Goal: Information Seeking & Learning: Check status

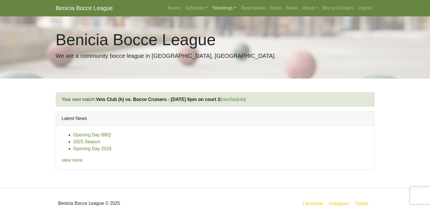
click at [218, 8] on link "Standings" at bounding box center [224, 7] width 28 height 11
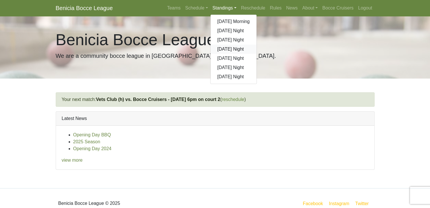
click at [223, 48] on link "[DATE] Night" at bounding box center [234, 49] width 46 height 9
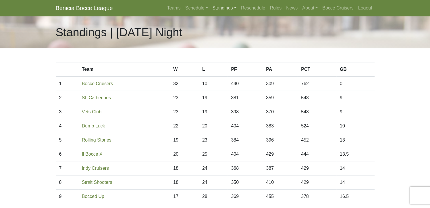
click at [219, 10] on link "Standings" at bounding box center [224, 7] width 28 height 11
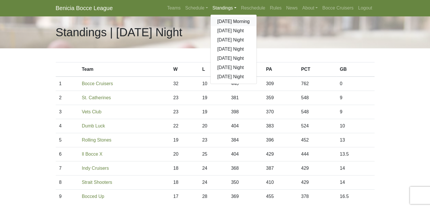
click at [223, 22] on link "[DATE] Morning" at bounding box center [234, 21] width 46 height 9
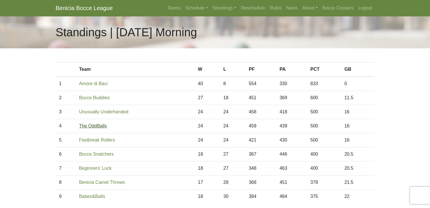
click at [97, 124] on link "The OddBalls" at bounding box center [93, 125] width 28 height 5
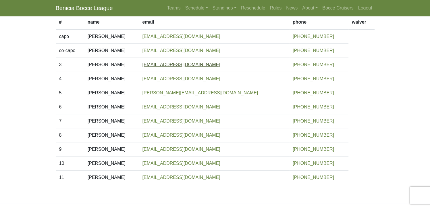
scroll to position [86, 0]
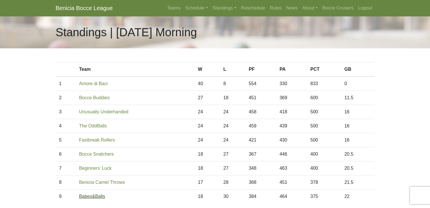
click at [94, 197] on link "Babes&Balls" at bounding box center [92, 196] width 26 height 5
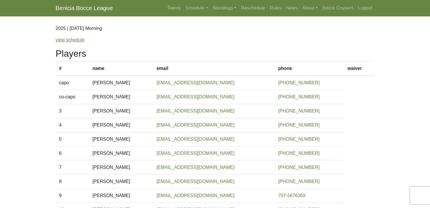
scroll to position [29, 0]
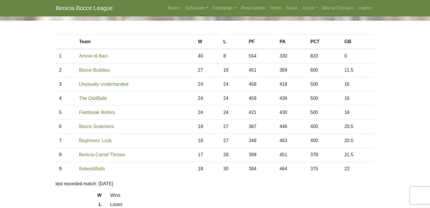
scroll to position [29, 0]
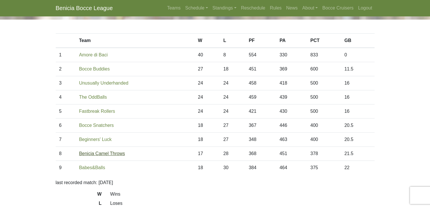
click at [100, 154] on link "Benicia Camel Throws" at bounding box center [102, 153] width 46 height 5
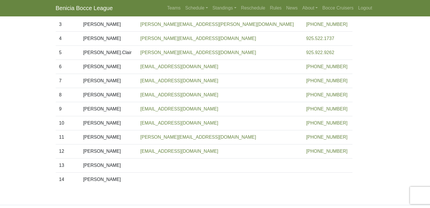
scroll to position [124, 0]
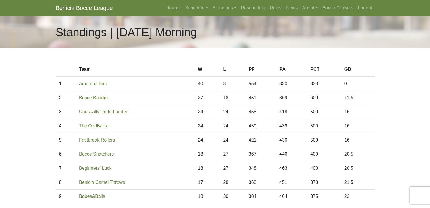
scroll to position [30, 0]
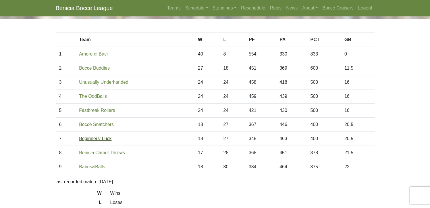
click at [96, 139] on link "Beginners' Luck" at bounding box center [95, 138] width 32 height 5
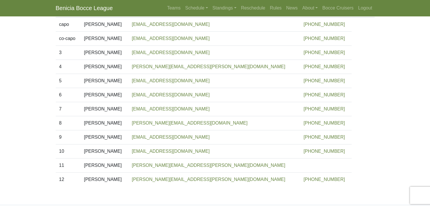
scroll to position [96, 0]
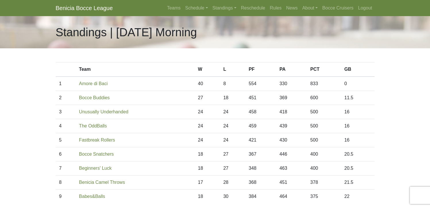
scroll to position [30, 0]
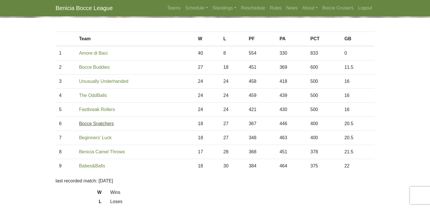
click at [102, 123] on link "Bocce Snatchers" at bounding box center [96, 123] width 35 height 5
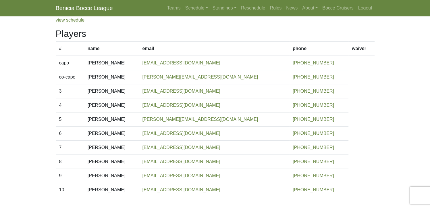
scroll to position [57, 0]
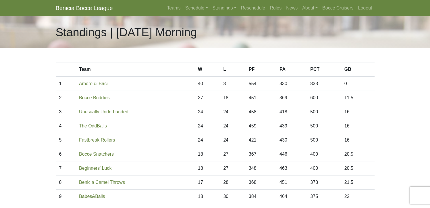
scroll to position [31, 0]
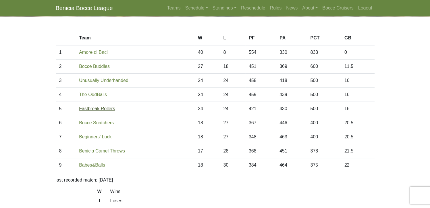
click at [91, 108] on link "Fastbreak Rollers" at bounding box center [97, 108] width 36 height 5
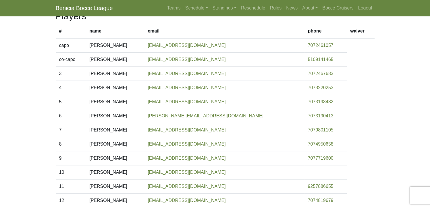
scroll to position [86, 0]
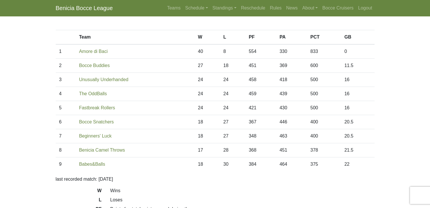
scroll to position [32, 0]
click at [94, 95] on link "The OddBalls" at bounding box center [93, 93] width 28 height 5
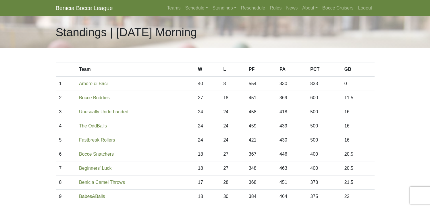
scroll to position [33, 0]
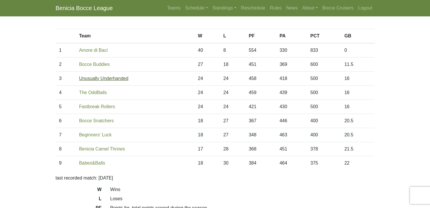
click at [92, 77] on link "Unusually Underhanded" at bounding box center [103, 78] width 49 height 5
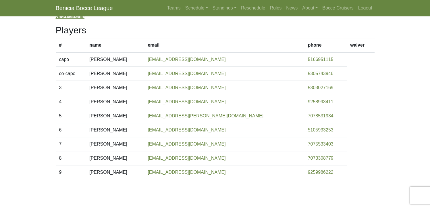
scroll to position [67, 0]
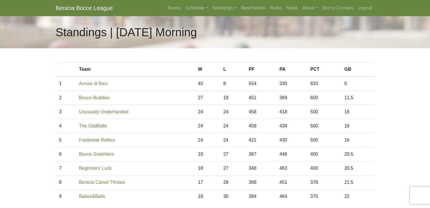
scroll to position [34, 0]
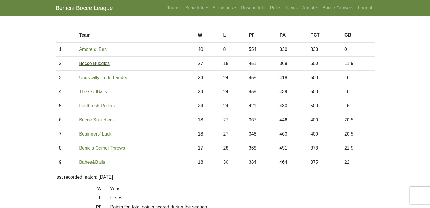
click at [94, 64] on link "Bocce Buddies" at bounding box center [94, 63] width 31 height 5
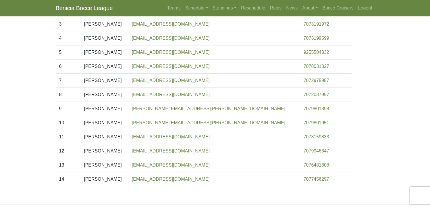
scroll to position [134, 0]
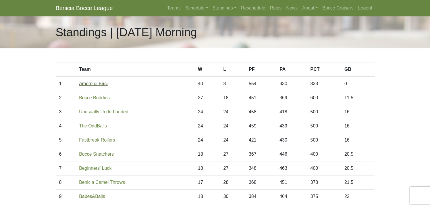
click at [98, 84] on link "Amore di Baci" at bounding box center [93, 83] width 29 height 5
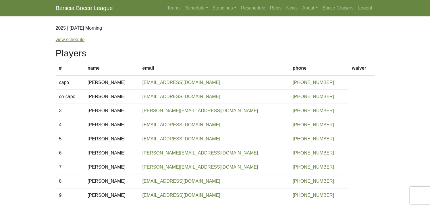
scroll to position [48, 0]
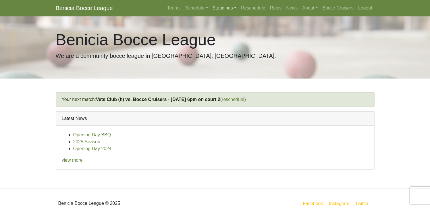
click at [216, 8] on link "Standings" at bounding box center [224, 7] width 28 height 11
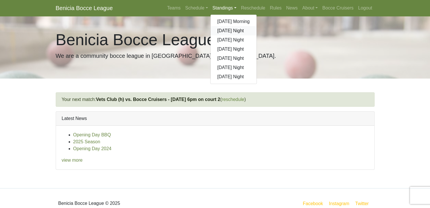
click at [227, 31] on link "[DATE] Night" at bounding box center [234, 30] width 46 height 9
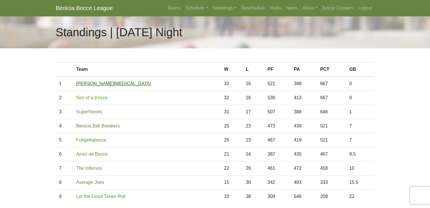
click at [92, 83] on link "[PERSON_NAME][MEDICAL_DATA]" at bounding box center [113, 83] width 75 height 5
click at [105, 97] on link "Son of a b'occe" at bounding box center [92, 97] width 32 height 5
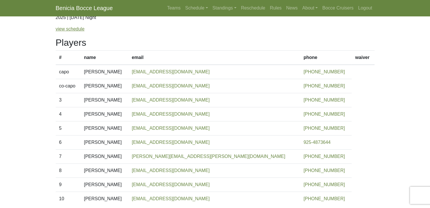
scroll to position [67, 0]
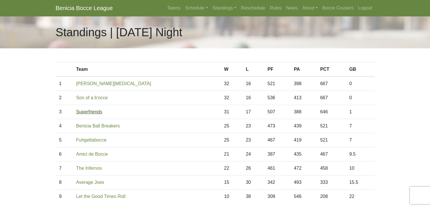
click at [101, 113] on link "Superfriends" at bounding box center [89, 111] width 26 height 5
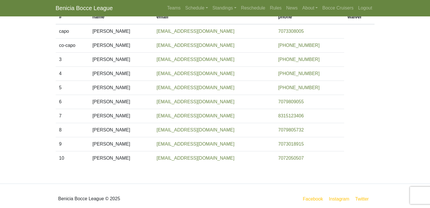
scroll to position [93, 0]
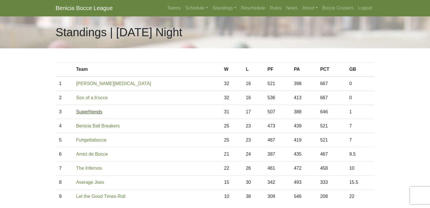
click at [92, 113] on link "Superfriends" at bounding box center [89, 111] width 26 height 5
click at [109, 127] on link "Benicia Ball Breakers" at bounding box center [98, 125] width 44 height 5
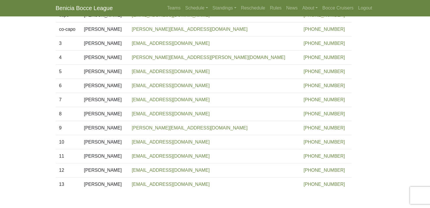
scroll to position [105, 0]
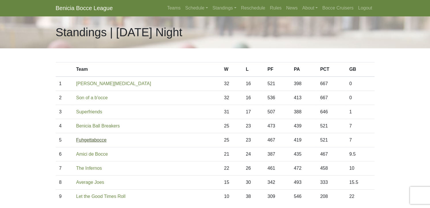
click at [107, 140] on link "Fuhgettabocce" at bounding box center [91, 139] width 30 height 5
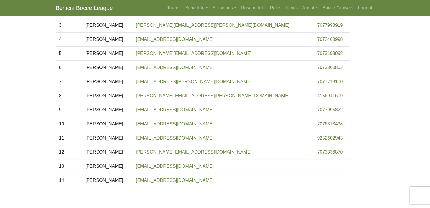
scroll to position [124, 0]
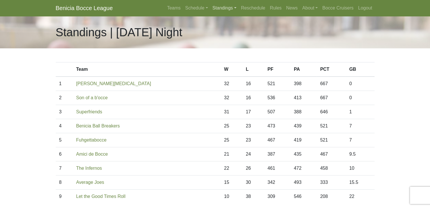
click at [226, 8] on link "Standings" at bounding box center [224, 7] width 28 height 11
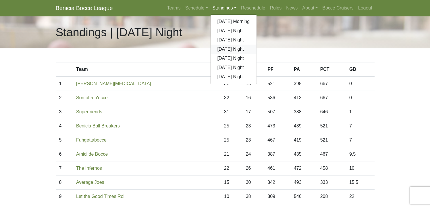
click at [221, 49] on link "[DATE] Night" at bounding box center [234, 49] width 46 height 9
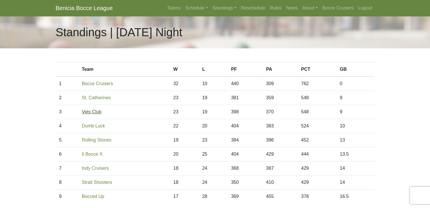
click at [94, 110] on link "Vets Club" at bounding box center [92, 111] width 20 height 5
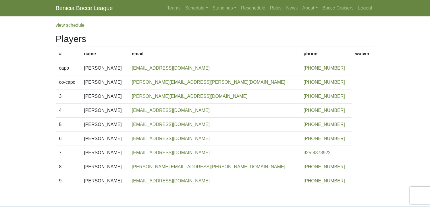
scroll to position [48, 0]
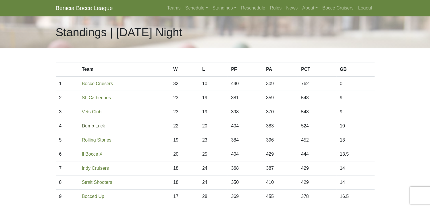
click at [102, 127] on link "Dumb Luck" at bounding box center [93, 125] width 23 height 5
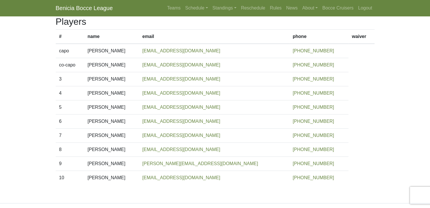
scroll to position [67, 0]
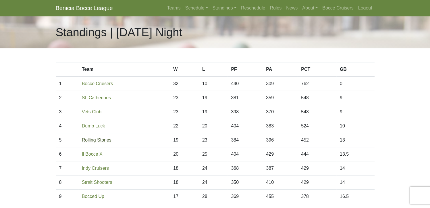
click at [105, 139] on link "Rolling Stones" at bounding box center [97, 139] width 30 height 5
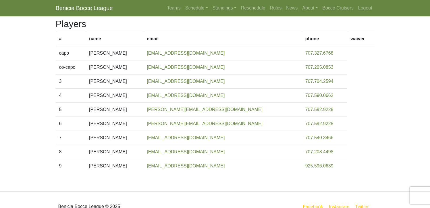
scroll to position [67, 0]
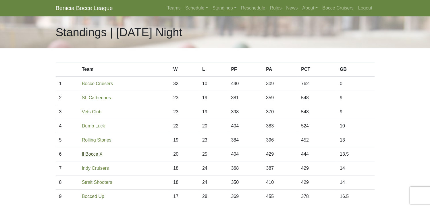
click at [83, 154] on link "Il Bocce X" at bounding box center [92, 153] width 21 height 5
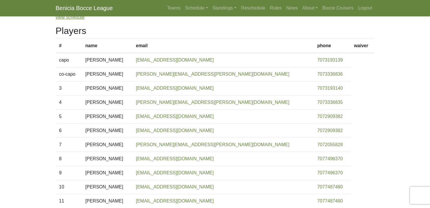
scroll to position [44, 0]
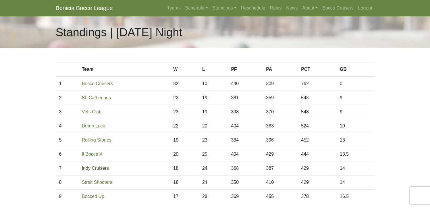
click at [100, 168] on link "Indy Cruisers" at bounding box center [95, 167] width 27 height 5
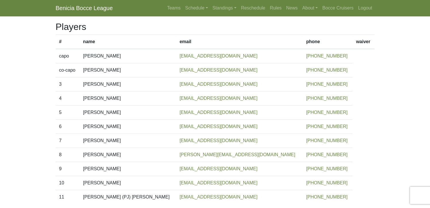
scroll to position [67, 0]
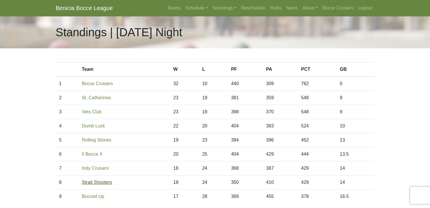
click at [107, 181] on link "Strait Shooters" at bounding box center [97, 182] width 30 height 5
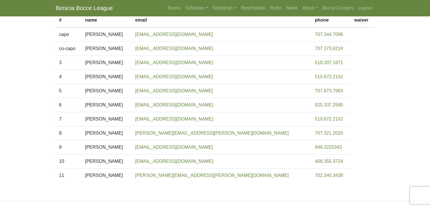
scroll to position [86, 0]
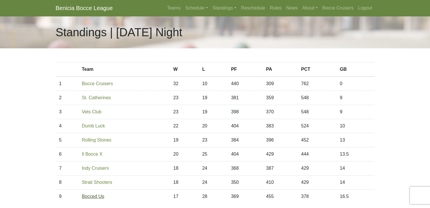
click at [90, 196] on link "Bocced Up" at bounding box center [93, 196] width 22 height 5
